Goal: Task Accomplishment & Management: Manage account settings

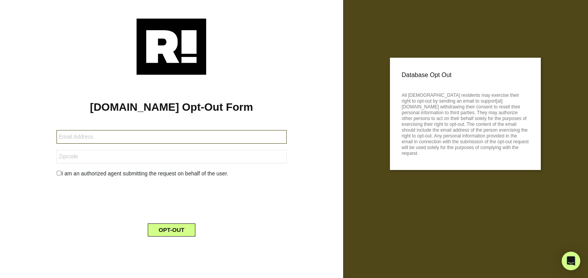
click at [263, 135] on input "text" at bounding box center [171, 137] width 230 height 14
type input "[EMAIL_ADDRESS][PERSON_NAME][DOMAIN_NAME]"
type input "94705-1609"
click at [58, 174] on input "checkbox" at bounding box center [58, 173] width 5 height 5
checkbox input "true"
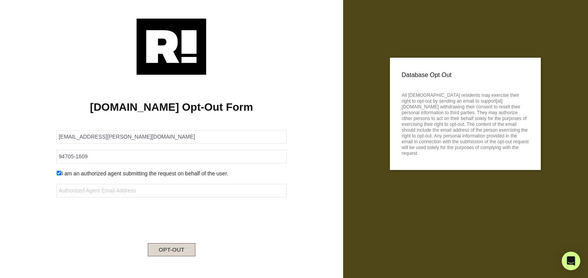
click at [172, 251] on button "OPT-OUT" at bounding box center [172, 249] width 48 height 13
